Goal: Information Seeking & Learning: Compare options

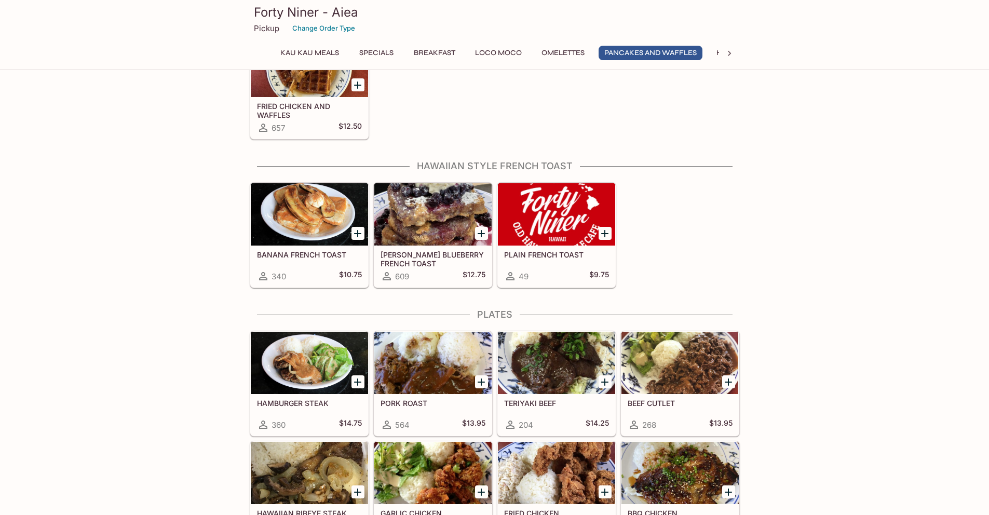
scroll to position [1532, 0]
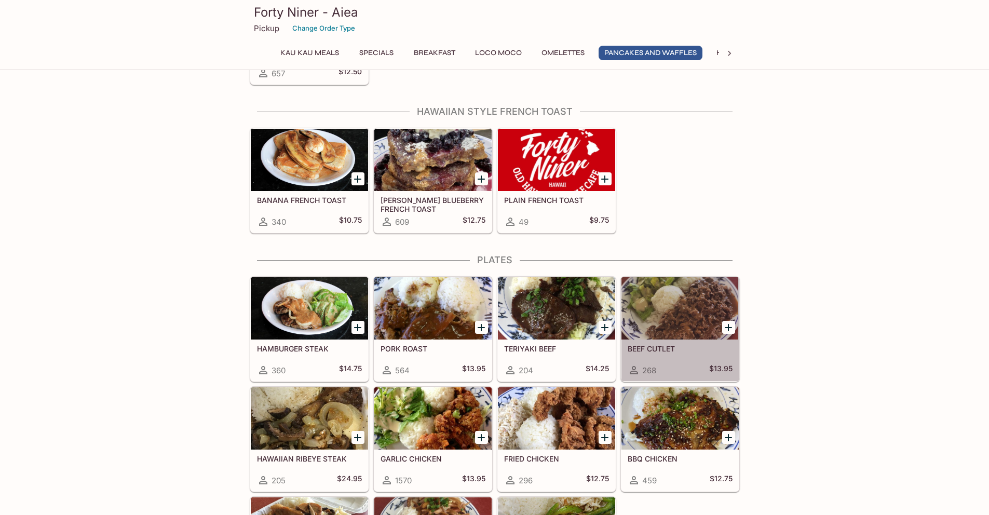
click at [707, 309] on div at bounding box center [679, 308] width 117 height 62
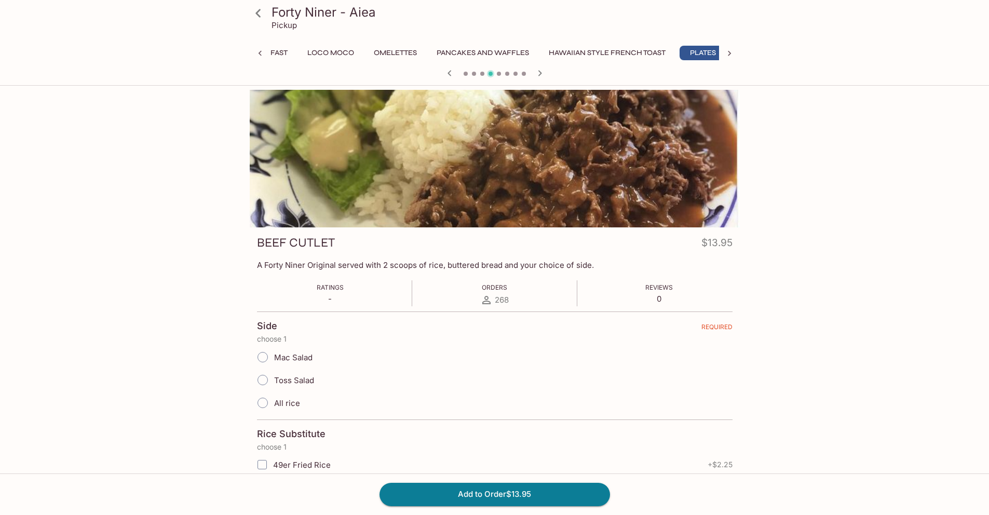
scroll to position [0, 180]
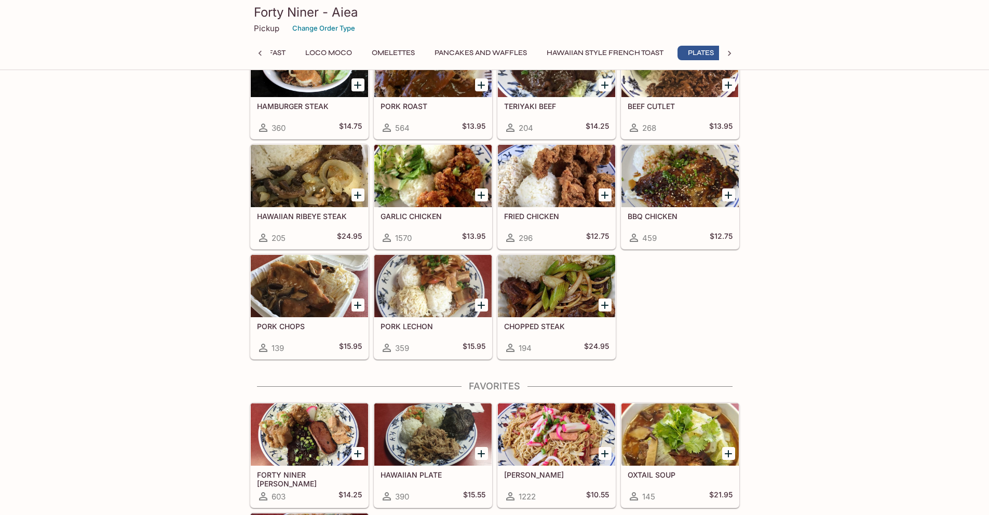
scroll to position [0, 180]
click at [318, 297] on div at bounding box center [309, 286] width 117 height 62
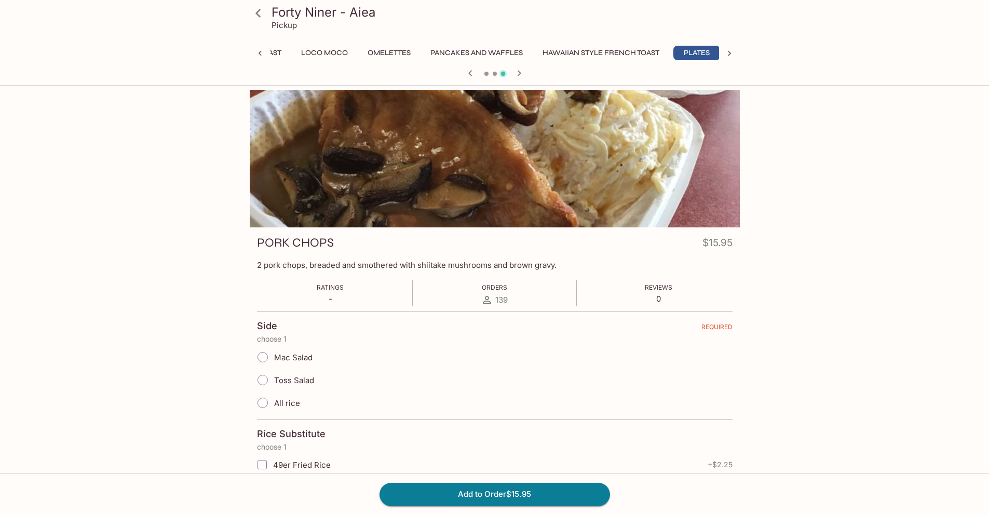
scroll to position [0, 180]
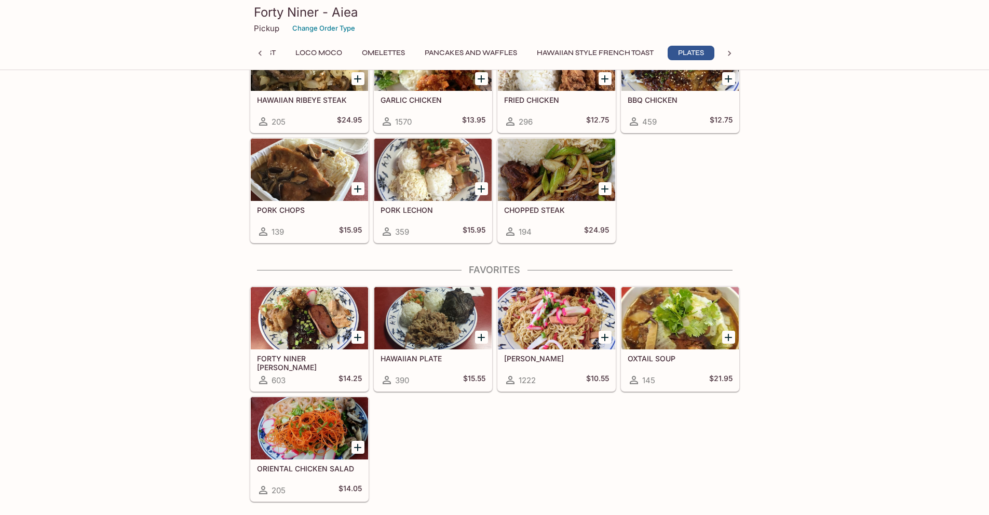
scroll to position [1899, 0]
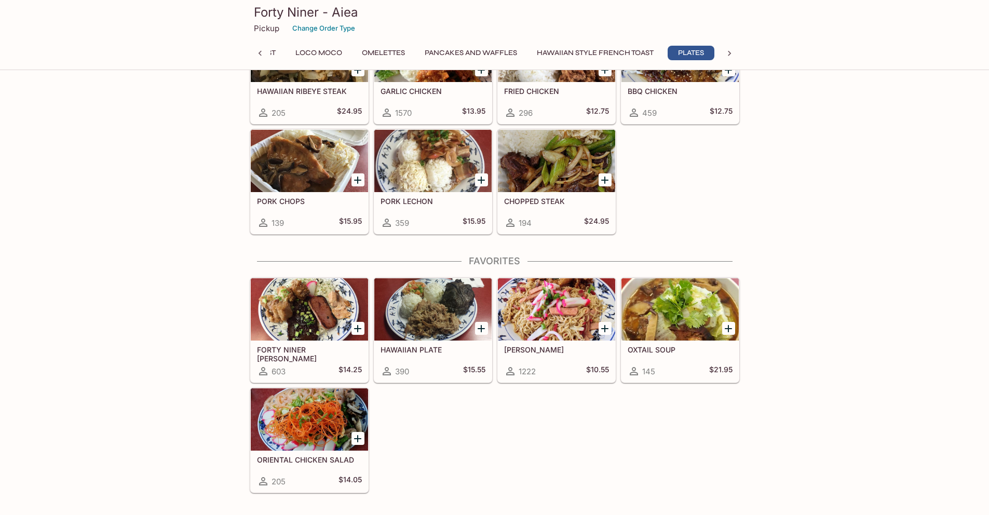
click at [286, 302] on div at bounding box center [309, 309] width 117 height 62
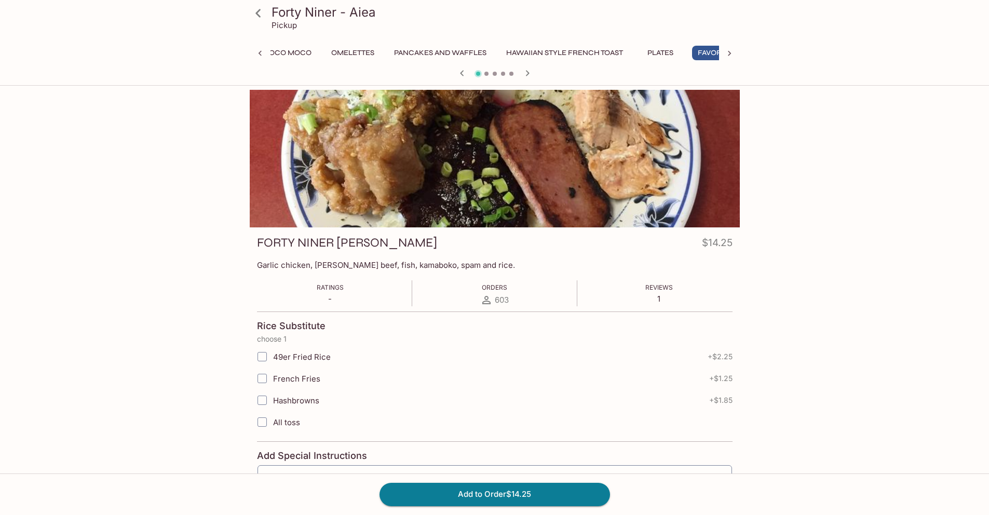
scroll to position [0, 239]
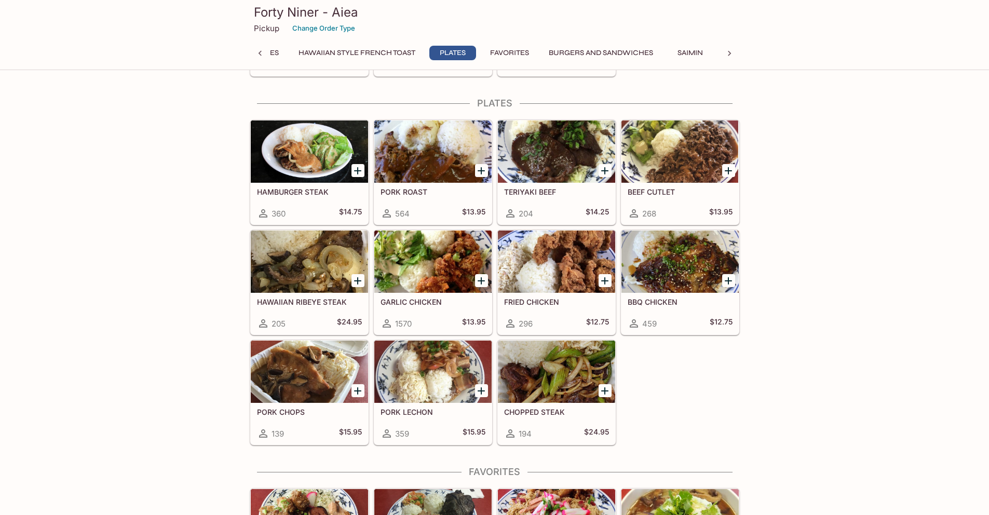
scroll to position [1676, 0]
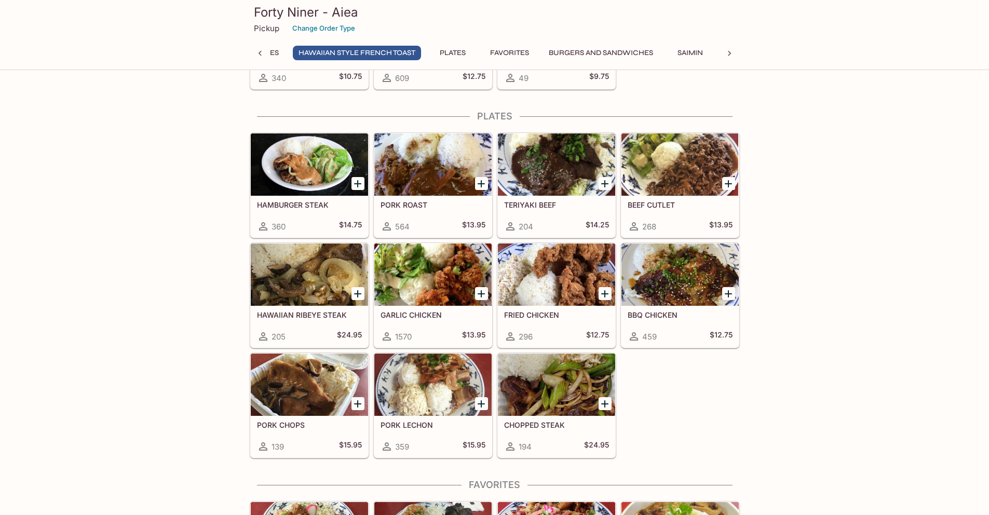
click at [687, 180] on div at bounding box center [679, 164] width 117 height 62
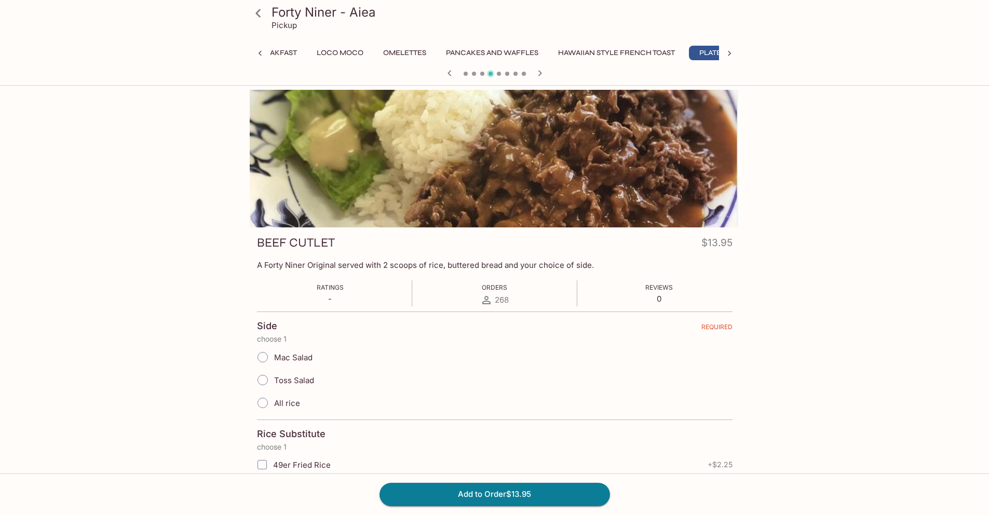
scroll to position [0, 180]
click at [495, 179] on div at bounding box center [495, 159] width 490 height 138
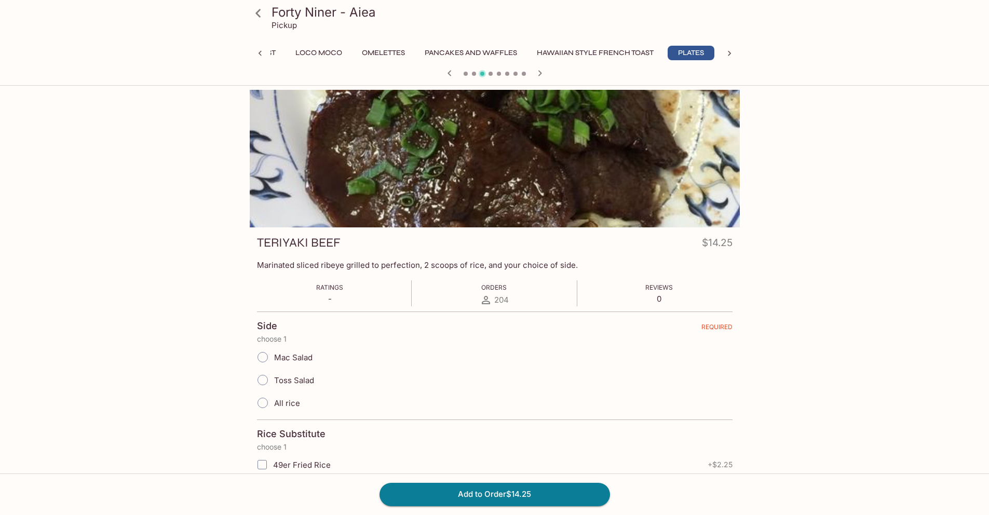
drag, startPoint x: 234, startPoint y: 163, endPoint x: 250, endPoint y: 159, distance: 17.0
click at [234, 163] on div "Forty Niner - Aiea Pickup Kau Kau Meals Specials Breakfast Loco Moco Omelettes …" at bounding box center [494, 409] width 664 height 638
click at [250, 159] on div at bounding box center [494, 159] width 490 height 138
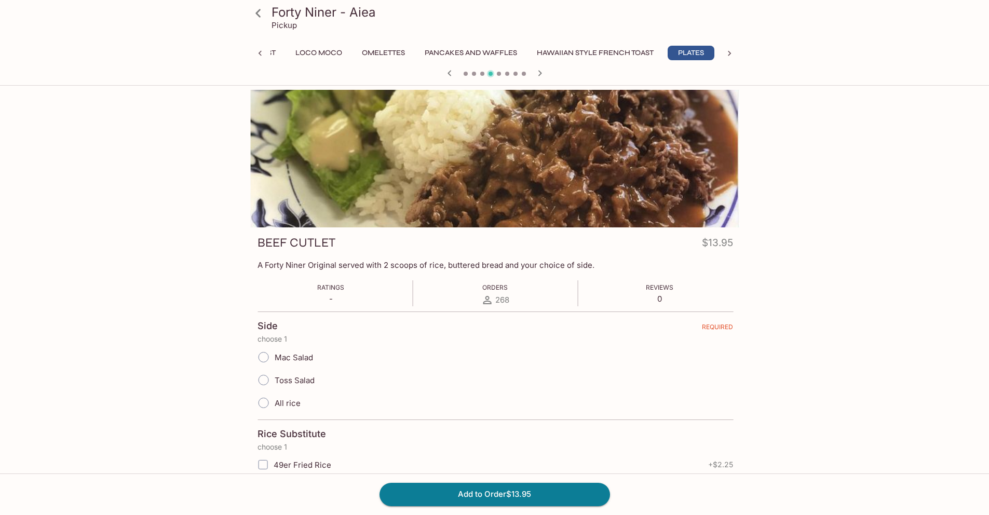
click at [659, 194] on div at bounding box center [495, 159] width 490 height 138
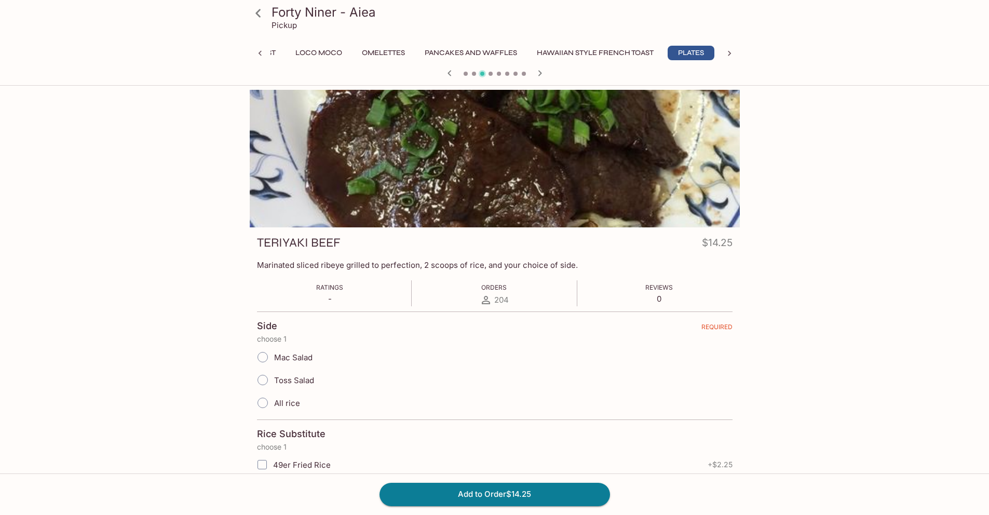
click at [388, 195] on div at bounding box center [495, 159] width 490 height 138
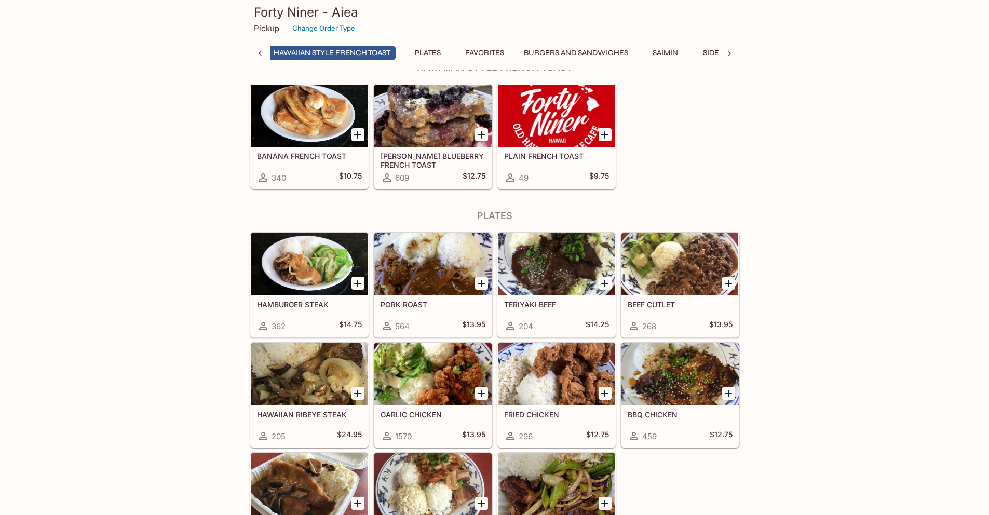
scroll to position [1619, 0]
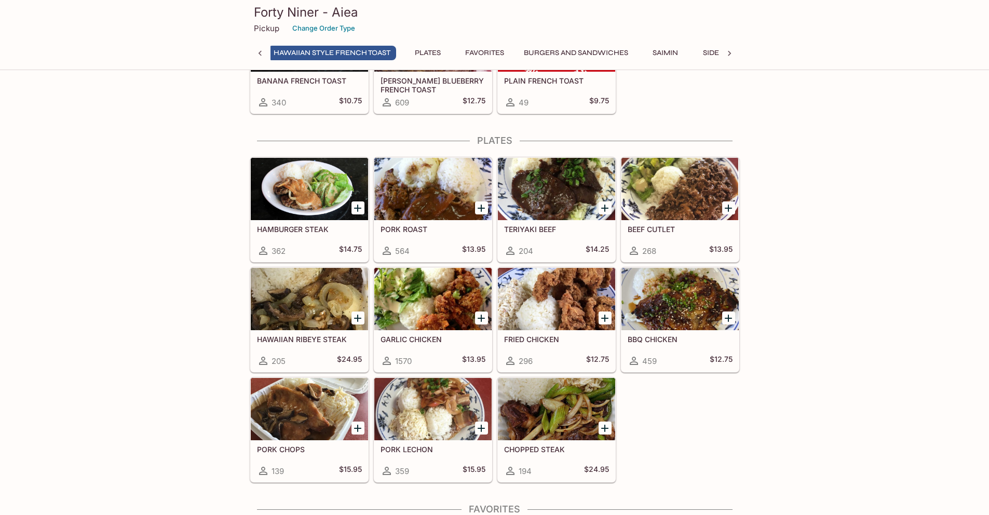
click at [681, 316] on div at bounding box center [679, 299] width 117 height 62
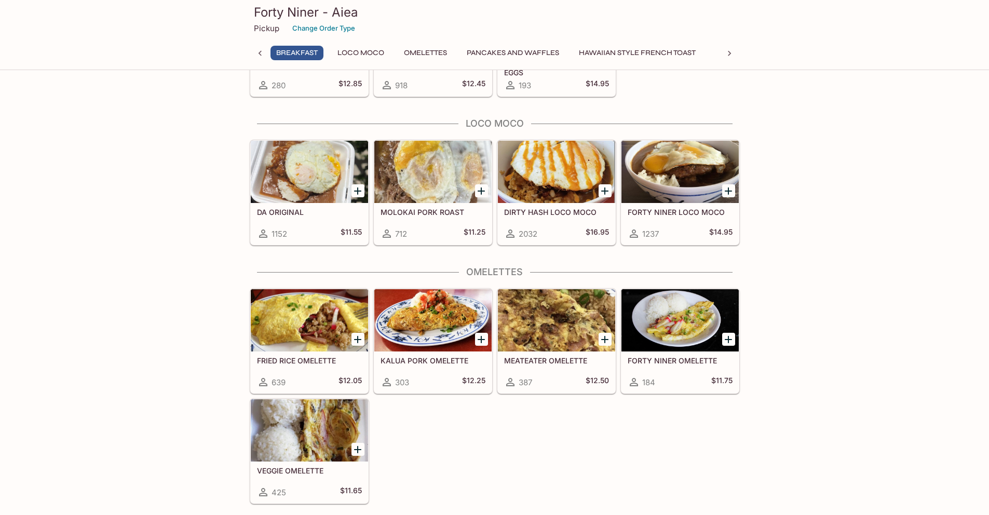
scroll to position [678, 0]
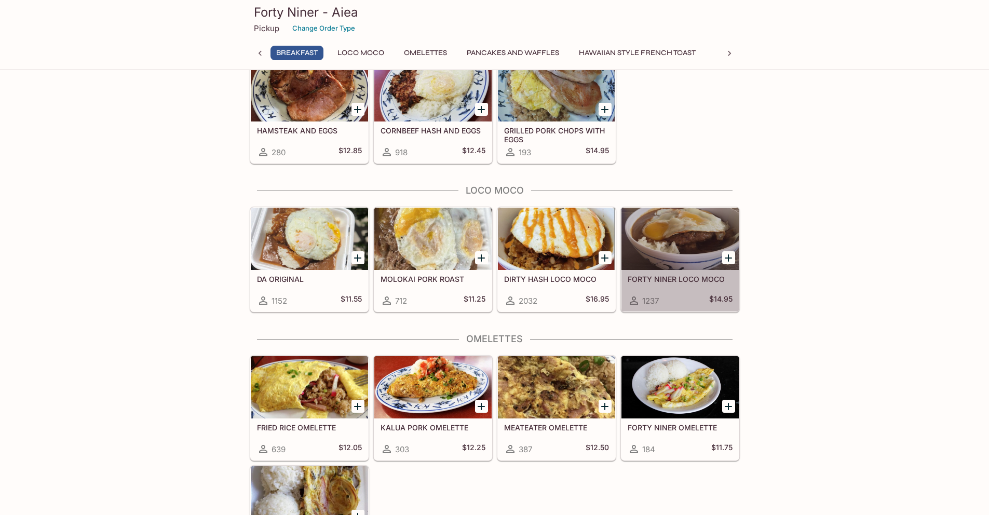
click at [675, 238] on div at bounding box center [679, 239] width 117 height 62
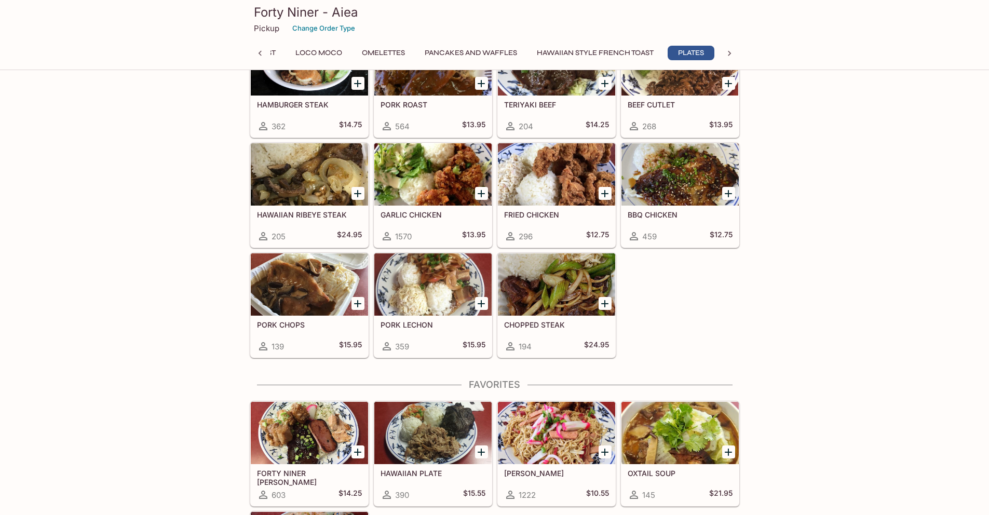
scroll to position [1894, 0]
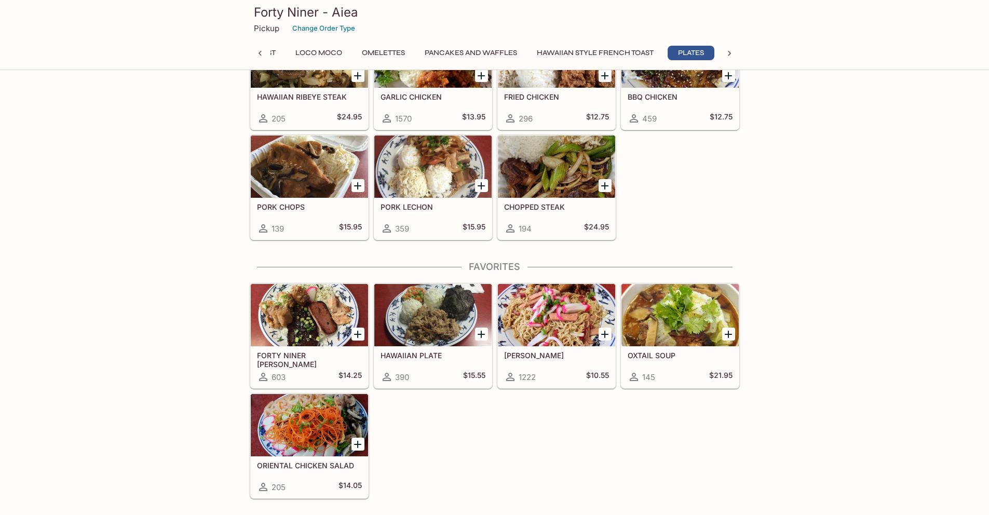
click at [547, 322] on div at bounding box center [556, 315] width 117 height 62
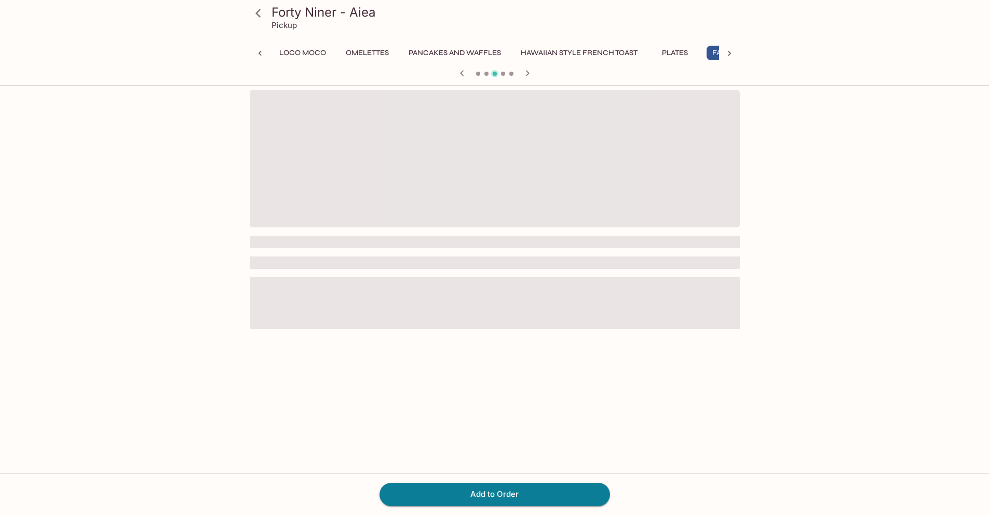
scroll to position [0, 239]
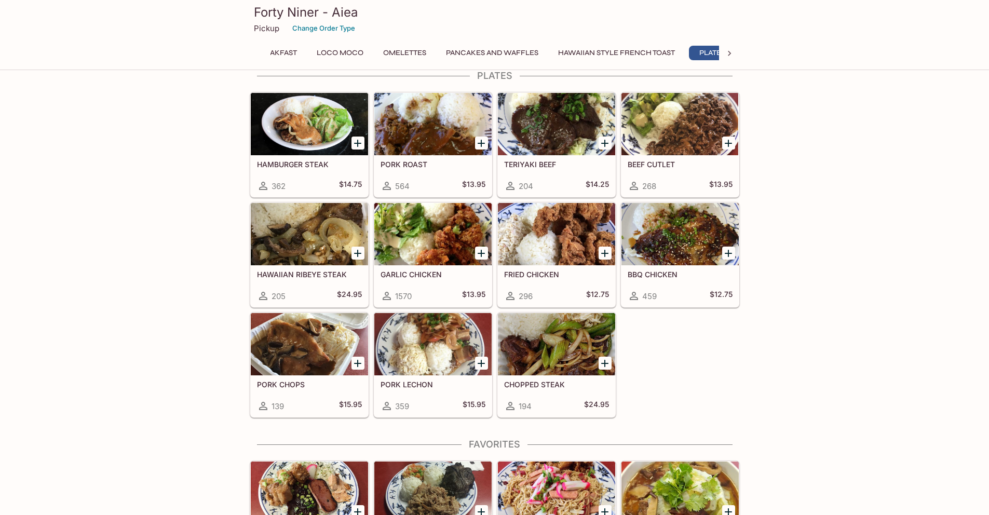
scroll to position [0, 180]
